Goal: Entertainment & Leisure: Consume media (video, audio)

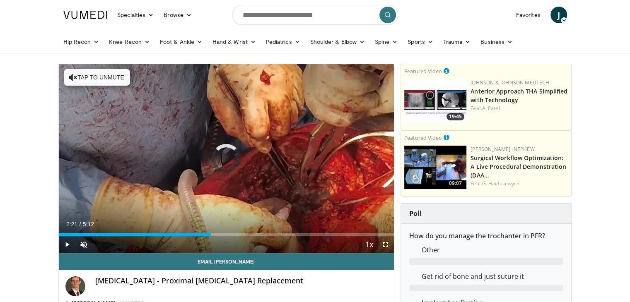
click at [211, 233] on div "Progress Bar" at bounding box center [211, 234] width 1 height 3
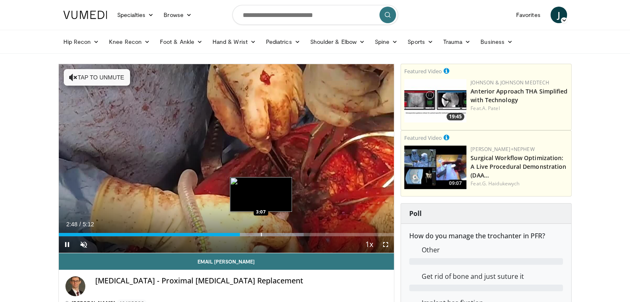
click at [260, 234] on div "Loaded : 73.10% 2:48 3:07" at bounding box center [226, 234] width 335 height 3
